Goal: Book appointment/travel/reservation

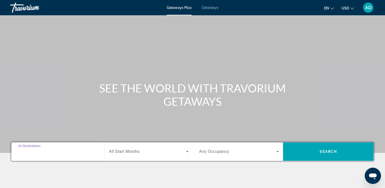
click at [58, 151] on input "Destination All Destinations" at bounding box center [58, 152] width 80 height 6
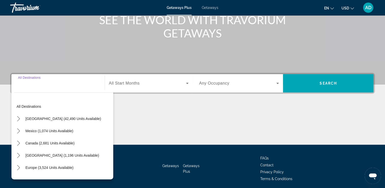
scroll to position [87, 0]
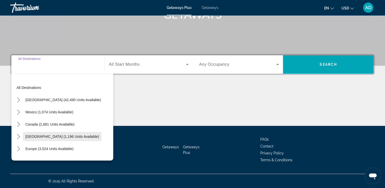
click at [80, 137] on span "[GEOGRAPHIC_DATA] (1,196 units available)" at bounding box center [62, 136] width 74 height 4
type input "**********"
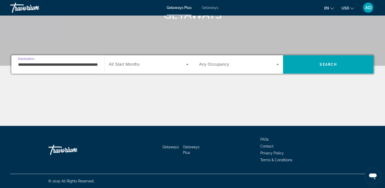
click at [169, 62] on span "Search widget" at bounding box center [147, 64] width 77 height 6
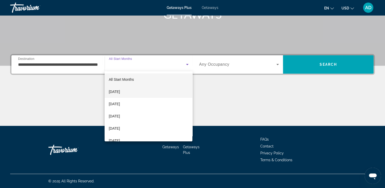
click at [140, 94] on mat-option "[DATE]" at bounding box center [149, 91] width 88 height 12
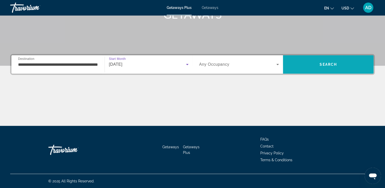
click at [341, 65] on span "Search" at bounding box center [328, 64] width 91 height 12
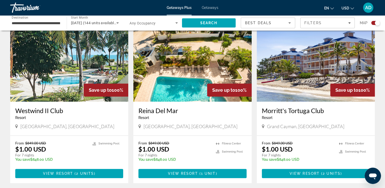
scroll to position [186, 0]
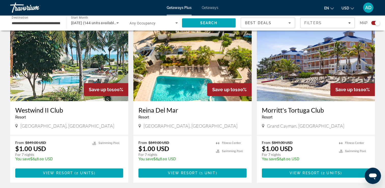
click at [323, 67] on img "Main content" at bounding box center [316, 60] width 118 height 81
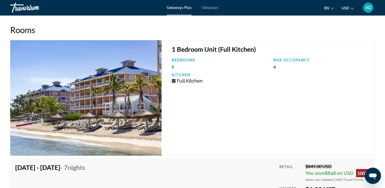
scroll to position [853, 0]
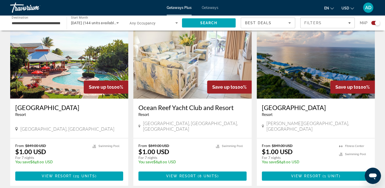
scroll to position [361, 0]
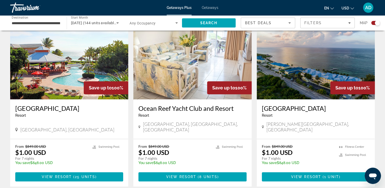
click at [58, 73] on img "Main content" at bounding box center [69, 58] width 118 height 81
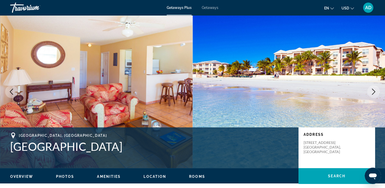
click at [373, 92] on icon "Next image" at bounding box center [373, 92] width 6 height 6
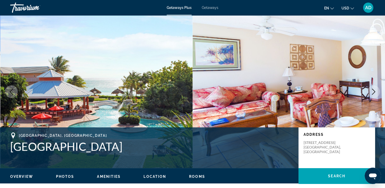
click at [373, 96] on button "Next image" at bounding box center [373, 91] width 13 height 13
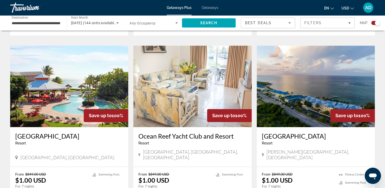
scroll to position [334, 0]
click at [329, 88] on img "Main content" at bounding box center [316, 85] width 118 height 81
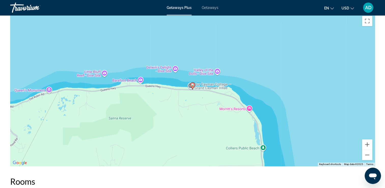
scroll to position [707, 0]
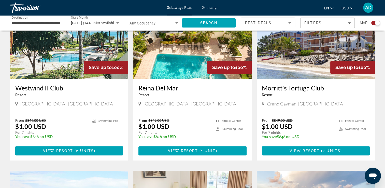
scroll to position [209, 0]
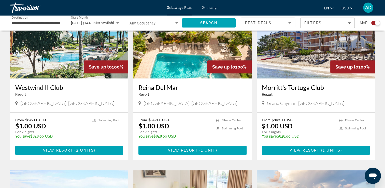
click at [173, 55] on img "Main content" at bounding box center [192, 37] width 118 height 81
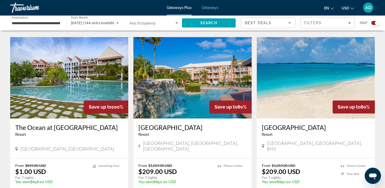
scroll to position [699, 0]
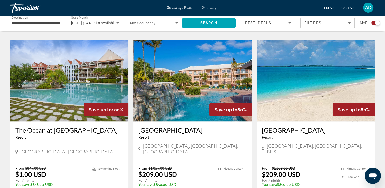
click at [56, 74] on img "Main content" at bounding box center [69, 80] width 118 height 81
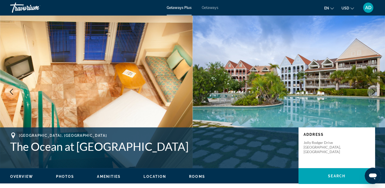
click at [373, 95] on button "Next image" at bounding box center [373, 91] width 13 height 13
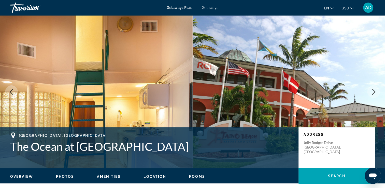
click at [341, 115] on img "Main content" at bounding box center [289, 91] width 193 height 153
click at [379, 91] on button "Next image" at bounding box center [373, 91] width 13 height 13
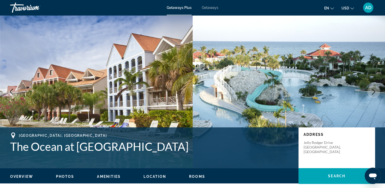
click at [371, 96] on button "Next image" at bounding box center [373, 91] width 13 height 13
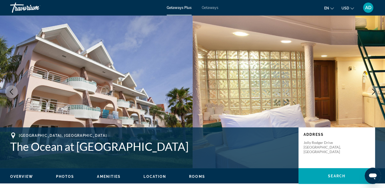
click at [374, 92] on icon "Next image" at bounding box center [373, 92] width 6 height 6
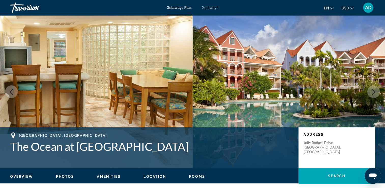
click at [374, 95] on button "Next image" at bounding box center [373, 91] width 13 height 13
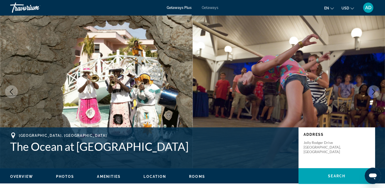
click at [374, 95] on button "Next image" at bounding box center [373, 91] width 13 height 13
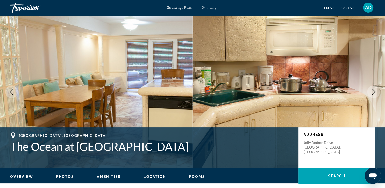
click at [374, 93] on icon "Next image" at bounding box center [373, 92] width 6 height 6
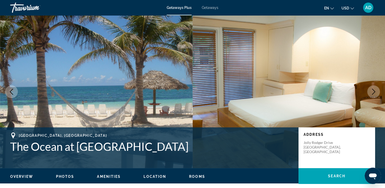
click at [374, 95] on button "Next image" at bounding box center [373, 91] width 13 height 13
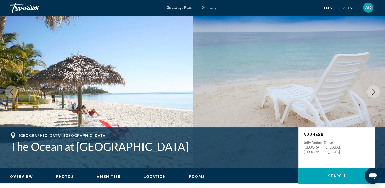
click at [378, 97] on img "Main content" at bounding box center [289, 91] width 193 height 153
click at [371, 89] on icon "Next image" at bounding box center [373, 92] width 6 height 6
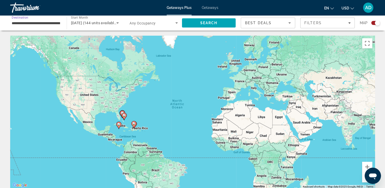
click at [38, 24] on input "**********" at bounding box center [36, 23] width 48 height 6
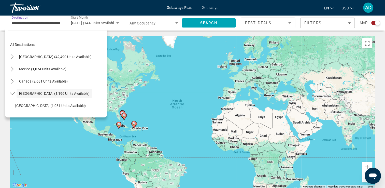
scroll to position [18, 0]
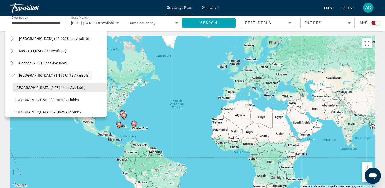
click at [58, 89] on span "[GEOGRAPHIC_DATA] (1,081 units available)" at bounding box center [50, 87] width 70 height 4
type input "**********"
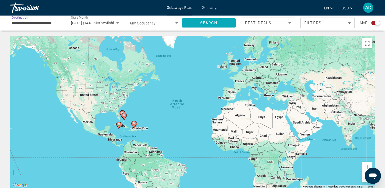
click at [219, 25] on span "Search" at bounding box center [209, 23] width 54 height 12
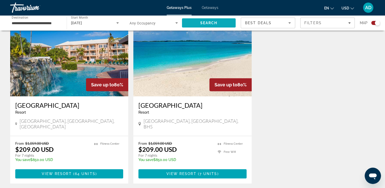
scroll to position [551, 0]
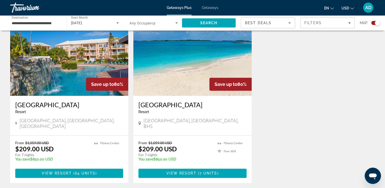
click at [179, 55] on img "Main content" at bounding box center [192, 54] width 118 height 81
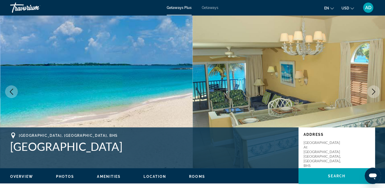
click at [374, 96] on button "Next image" at bounding box center [373, 91] width 13 height 13
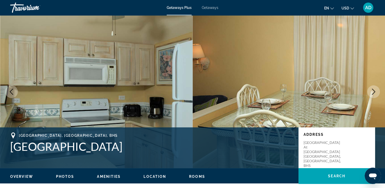
click at [372, 92] on icon "Next image" at bounding box center [373, 92] width 6 height 6
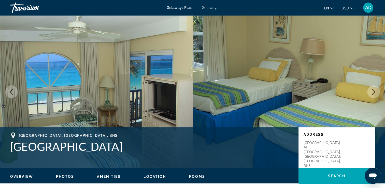
click at [371, 93] on icon "Next image" at bounding box center [373, 92] width 6 height 6
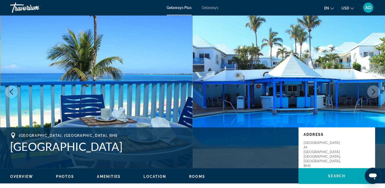
click at [339, 113] on img "Main content" at bounding box center [289, 91] width 193 height 153
click at [372, 92] on icon "Next image" at bounding box center [373, 92] width 6 height 6
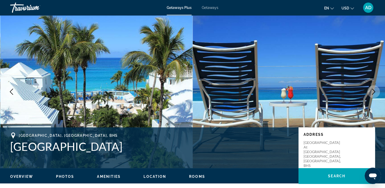
click at [368, 98] on img "Main content" at bounding box center [289, 91] width 193 height 153
click at [373, 93] on icon "Next image" at bounding box center [373, 92] width 3 height 6
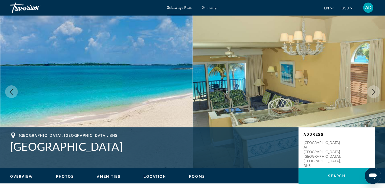
click at [373, 94] on icon "Next image" at bounding box center [373, 92] width 6 height 6
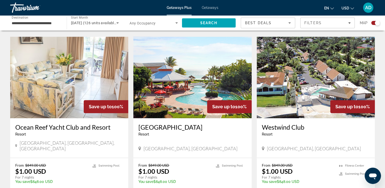
scroll to position [348, 0]
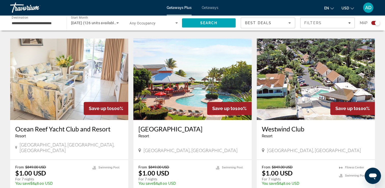
click at [181, 67] on img "Main content" at bounding box center [192, 78] width 118 height 81
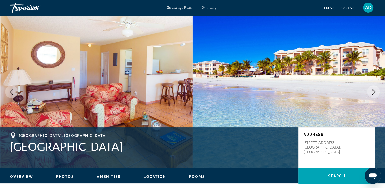
click at [371, 86] on button "Next image" at bounding box center [373, 91] width 13 height 13
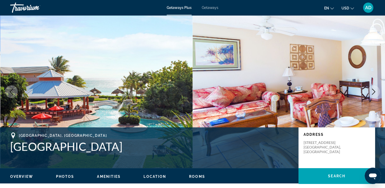
click at [369, 94] on button "Next image" at bounding box center [373, 91] width 13 height 13
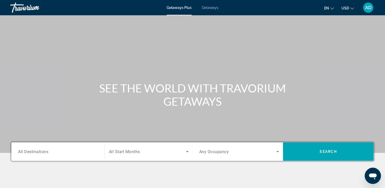
click at [63, 147] on div "Search widget" at bounding box center [58, 151] width 80 height 15
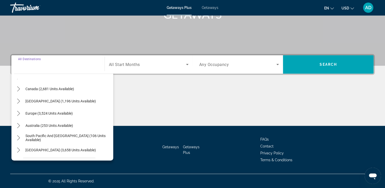
scroll to position [35, 0]
click at [62, 116] on span "Select destination: Europe (3,524 units available)" at bounding box center [49, 114] width 52 height 12
type input "**********"
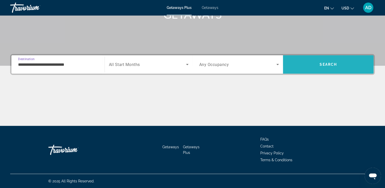
click at [330, 65] on span "Search" at bounding box center [328, 64] width 17 height 4
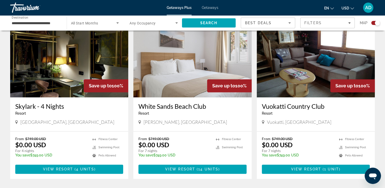
scroll to position [747, 0]
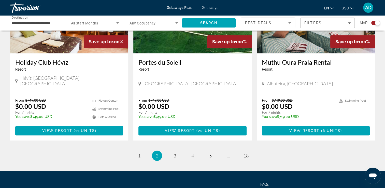
scroll to position [793, 0]
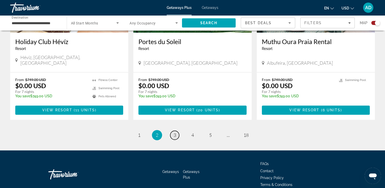
click at [172, 131] on link "page 3" at bounding box center [174, 135] width 9 height 9
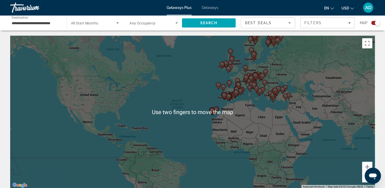
click at [51, 23] on input "**********" at bounding box center [36, 23] width 48 height 6
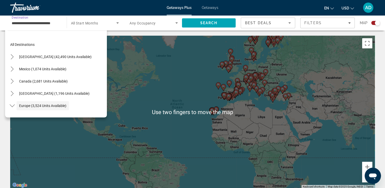
scroll to position [30, 0]
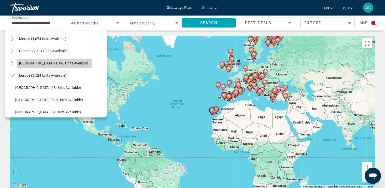
click at [63, 64] on span "[GEOGRAPHIC_DATA] (1,196 units available)" at bounding box center [54, 63] width 70 height 4
type input "**********"
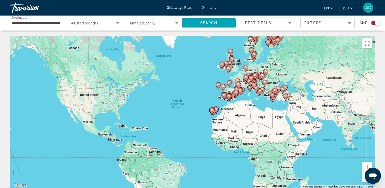
click at [148, 25] on span "Any Occupancy" at bounding box center [142, 23] width 26 height 4
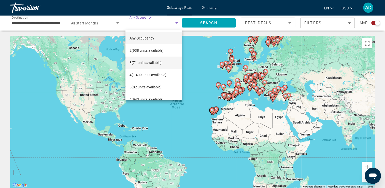
click at [156, 63] on span "3 (71 units available)" at bounding box center [145, 63] width 32 height 6
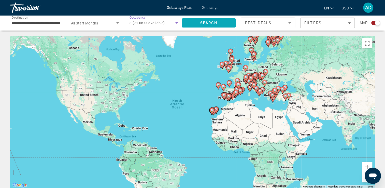
click at [214, 26] on span "Search" at bounding box center [209, 23] width 54 height 12
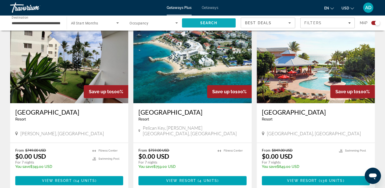
scroll to position [188, 0]
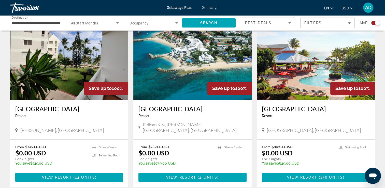
click at [61, 65] on img "Main content" at bounding box center [69, 58] width 118 height 81
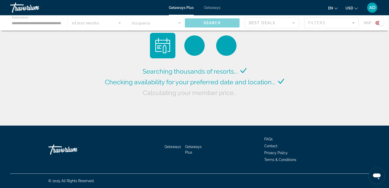
click at [41, 25] on div "Main content" at bounding box center [194, 22] width 389 height 15
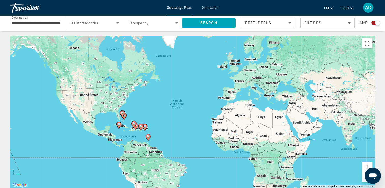
click at [152, 23] on span "Search widget" at bounding box center [152, 23] width 46 height 6
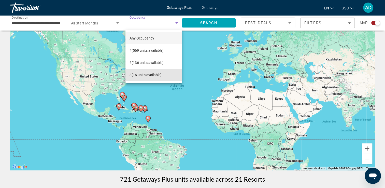
scroll to position [18, 0]
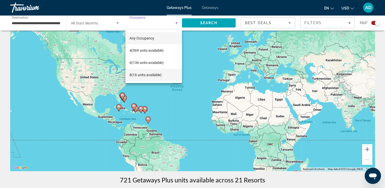
click at [149, 77] on span "8 (16 units available)" at bounding box center [145, 75] width 32 height 6
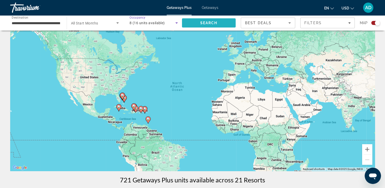
click at [214, 23] on span "Search" at bounding box center [208, 23] width 17 height 4
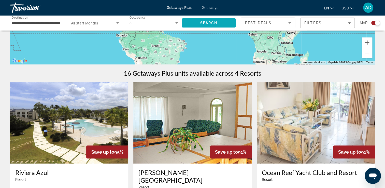
scroll to position [125, 0]
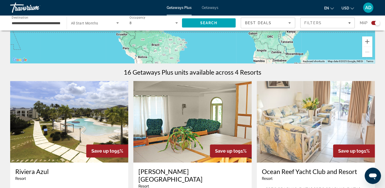
click at [75, 120] on img "Main content" at bounding box center [69, 121] width 118 height 81
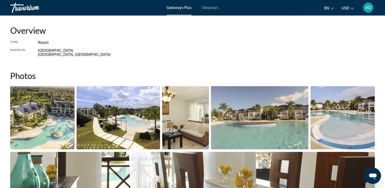
scroll to position [168, 0]
click at [47, 120] on img "Open full-screen image slider" at bounding box center [42, 117] width 64 height 63
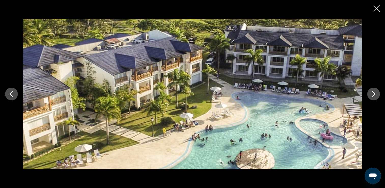
click at [373, 96] on icon "Next image" at bounding box center [373, 94] width 6 height 6
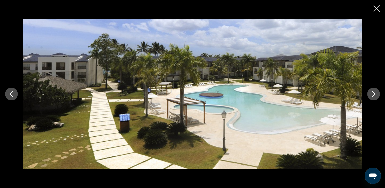
click at [372, 95] on icon "Next image" at bounding box center [373, 94] width 6 height 6
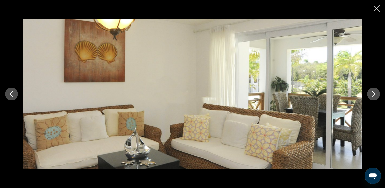
click at [374, 98] on button "Next image" at bounding box center [373, 94] width 13 height 13
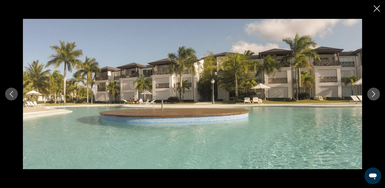
click at [375, 95] on icon "Next image" at bounding box center [373, 94] width 6 height 6
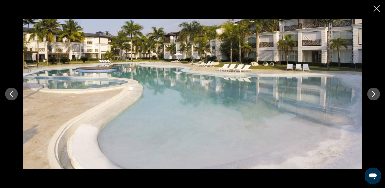
click at [368, 98] on button "Next image" at bounding box center [373, 94] width 13 height 13
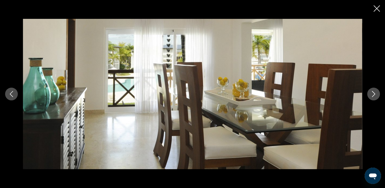
click at [375, 92] on icon "Next image" at bounding box center [373, 94] width 6 height 6
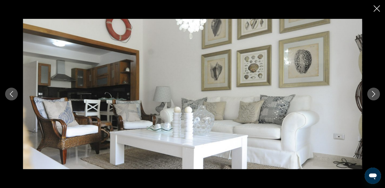
click at [374, 95] on icon "Next image" at bounding box center [373, 94] width 6 height 6
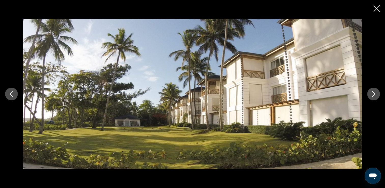
click at [376, 98] on button "Next image" at bounding box center [373, 94] width 13 height 13
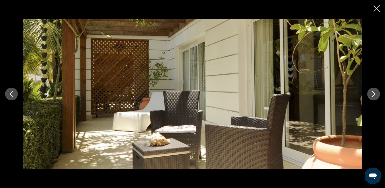
click at [373, 95] on icon "Next image" at bounding box center [373, 94] width 6 height 6
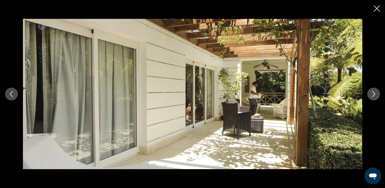
click at [374, 97] on icon "Next image" at bounding box center [373, 94] width 6 height 6
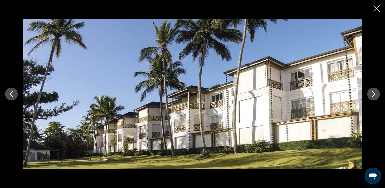
click at [373, 96] on icon "Next image" at bounding box center [373, 94] width 6 height 6
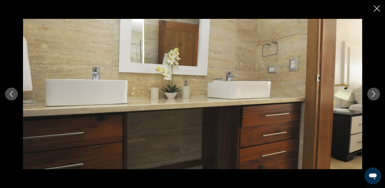
click at [375, 97] on icon "Next image" at bounding box center [373, 94] width 6 height 6
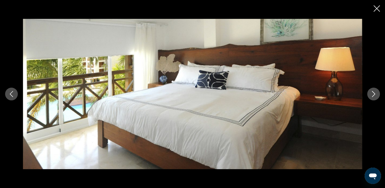
click at [376, 97] on button "Next image" at bounding box center [373, 94] width 13 height 13
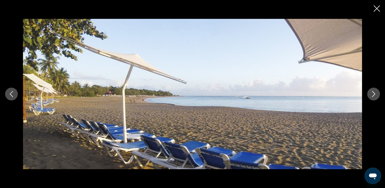
click at [372, 99] on button "Next image" at bounding box center [373, 94] width 13 height 13
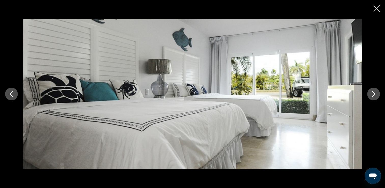
click at [373, 97] on button "Next image" at bounding box center [373, 94] width 13 height 13
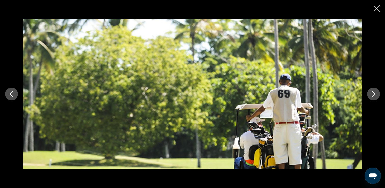
click at [375, 96] on icon "Next image" at bounding box center [373, 94] width 6 height 6
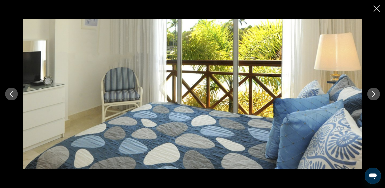
click at [374, 97] on button "Next image" at bounding box center [373, 94] width 13 height 13
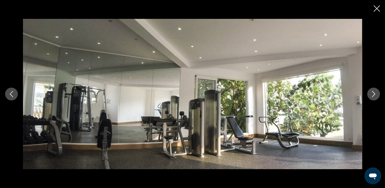
click at [373, 96] on icon "Next image" at bounding box center [373, 94] width 6 height 6
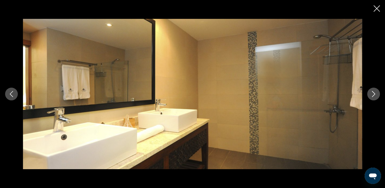
click at [374, 98] on button "Next image" at bounding box center [373, 94] width 13 height 13
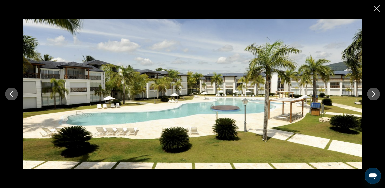
click at [377, 99] on div "prev next" at bounding box center [192, 94] width 385 height 150
click at [378, 10] on icon "Close slideshow" at bounding box center [376, 8] width 6 height 6
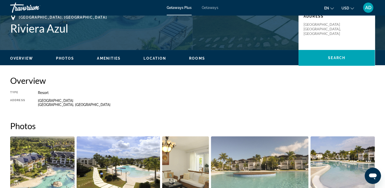
scroll to position [0, 0]
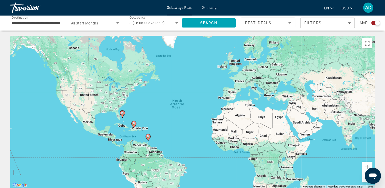
click at [157, 23] on span "8 (16 units available)" at bounding box center [146, 23] width 35 height 4
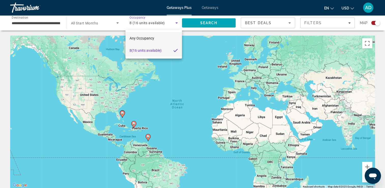
click at [146, 38] on span "Any Occupancy" at bounding box center [141, 38] width 25 height 4
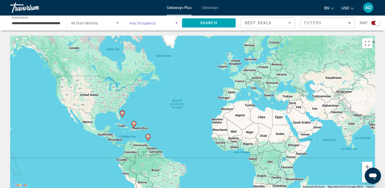
click at [155, 23] on span "Any Occupancy" at bounding box center [142, 23] width 26 height 4
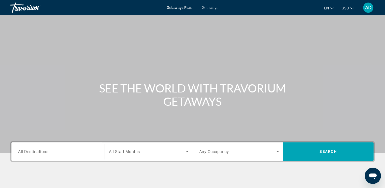
click at [187, 6] on span "Getaways Plus" at bounding box center [179, 8] width 25 height 4
click at [52, 152] on input "Destination All Destinations" at bounding box center [58, 152] width 80 height 6
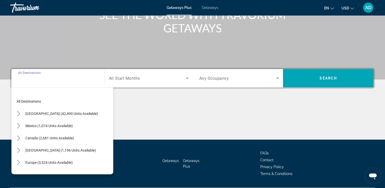
scroll to position [87, 0]
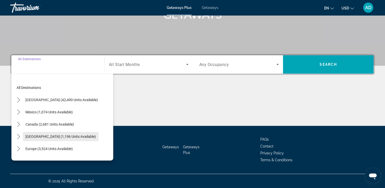
click at [70, 140] on span "Select destination: Caribbean & Atlantic Islands (1,196 units available)" at bounding box center [61, 136] width 76 height 12
type input "**********"
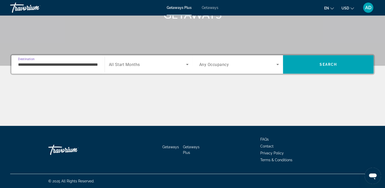
click at [151, 64] on span "Search widget" at bounding box center [147, 64] width 77 height 6
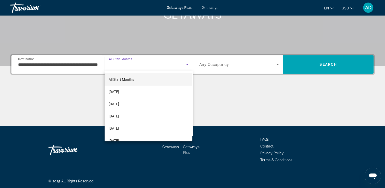
click at [167, 62] on div at bounding box center [192, 94] width 385 height 188
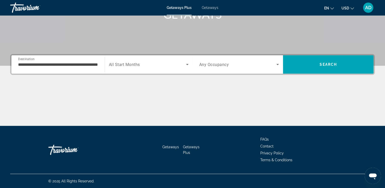
click at [219, 63] on span "Any Occupancy" at bounding box center [214, 64] width 30 height 5
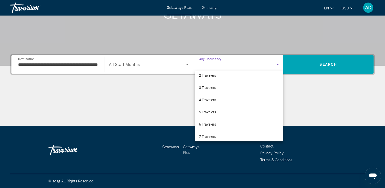
scroll to position [16, 0]
click at [210, 124] on span "6 Travelers" at bounding box center [207, 124] width 17 height 6
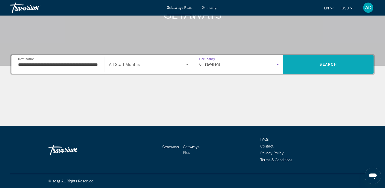
click at [329, 61] on span "Search" at bounding box center [328, 64] width 91 height 12
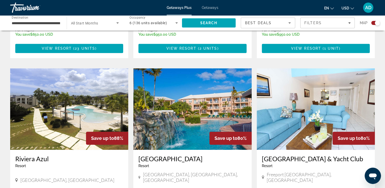
scroll to position [498, 0]
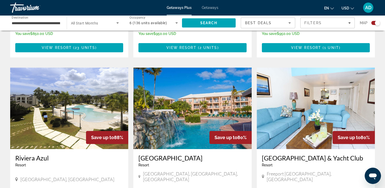
click at [61, 90] on img "Main content" at bounding box center [69, 107] width 118 height 81
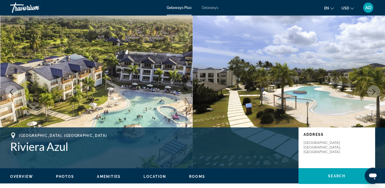
click at [212, 5] on div "Getaways Plus Getaways en English Español Français Italiano Português русский U…" at bounding box center [192, 7] width 385 height 13
click at [210, 7] on span "Getaways" at bounding box center [210, 8] width 17 height 4
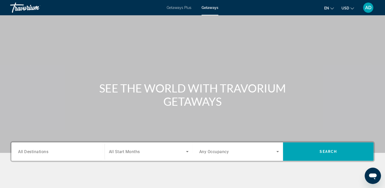
click at [52, 150] on input "Destination All Destinations" at bounding box center [58, 152] width 80 height 6
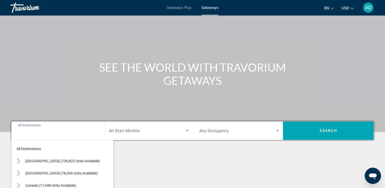
scroll to position [87, 0]
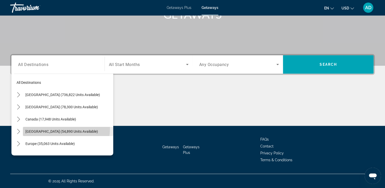
click at [55, 129] on span "[GEOGRAPHIC_DATA] (54,890 units available)" at bounding box center [61, 131] width 73 height 4
type input "**********"
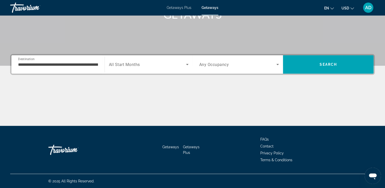
click at [150, 69] on div "Search widget" at bounding box center [149, 64] width 80 height 14
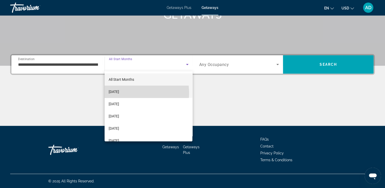
click at [119, 93] on span "[DATE]" at bounding box center [114, 92] width 10 height 6
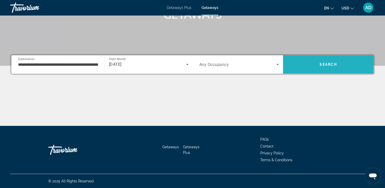
click at [338, 64] on span "Search" at bounding box center [328, 64] width 91 height 12
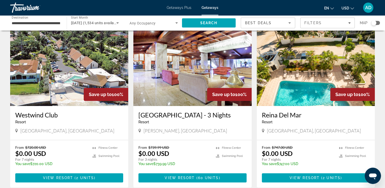
scroll to position [199, 0]
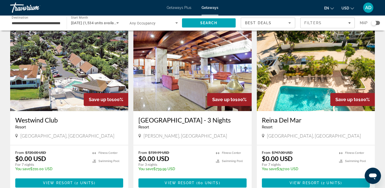
click at [179, 77] on img "Main content" at bounding box center [192, 70] width 118 height 81
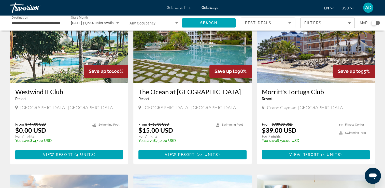
scroll to position [401, 0]
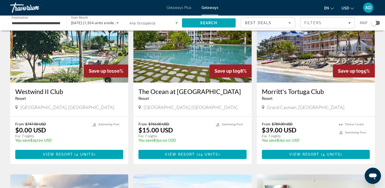
click at [309, 60] on img "Main content" at bounding box center [316, 41] width 118 height 81
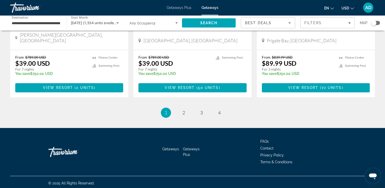
scroll to position [647, 0]
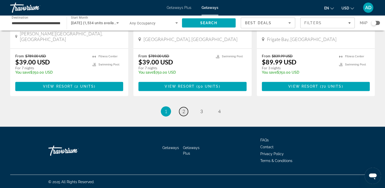
click at [185, 114] on span "2" at bounding box center [183, 111] width 3 height 6
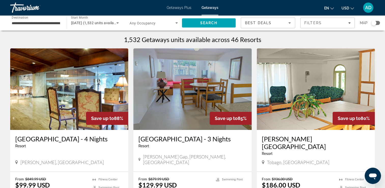
click at [182, 7] on span "Getaways Plus" at bounding box center [179, 8] width 25 height 4
